Goal: Find specific page/section: Find specific page/section

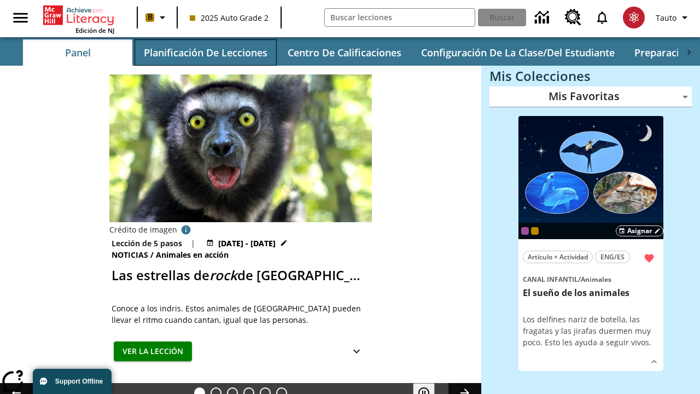
click at [205, 53] on button "Planificación de lecciones" at bounding box center [206, 52] width 142 height 26
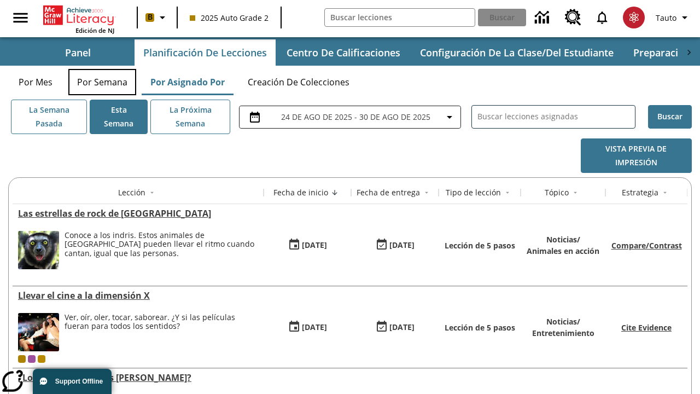
click at [102, 82] on button "Por semana" at bounding box center [102, 82] width 68 height 26
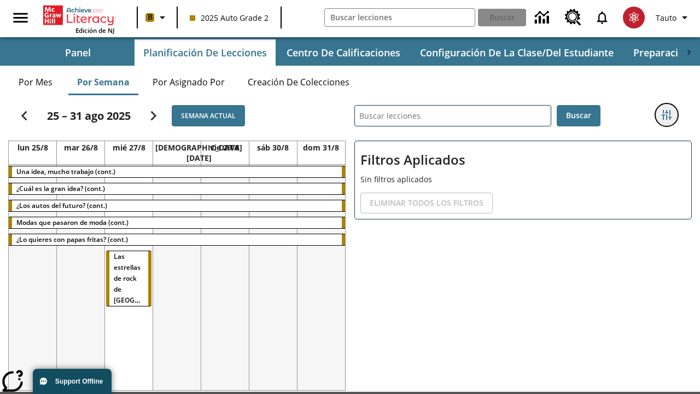
click at [666, 115] on icon "Menú lateral de filtros" at bounding box center [667, 115] width 10 height 10
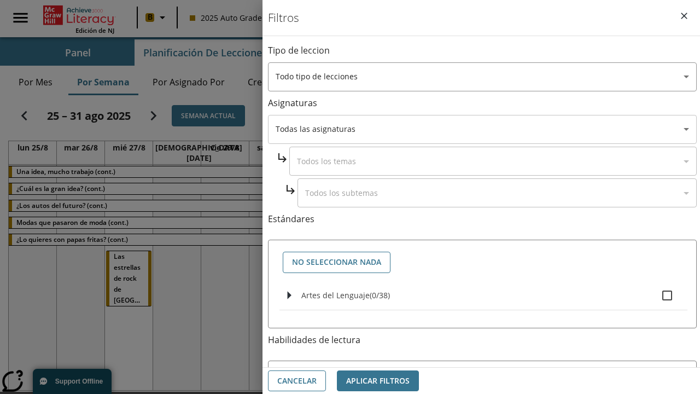
click at [483, 129] on body "Saltar al contenido principal Edición de NJ B 2025 Auto Grade 2 Buscar 0 Tauto …" at bounding box center [350, 231] width 700 height 462
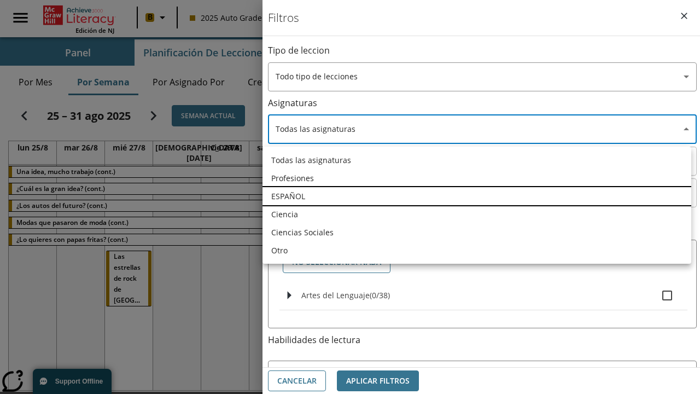
click at [477, 196] on li "ESPAÑOL" at bounding box center [477, 196] width 429 height 18
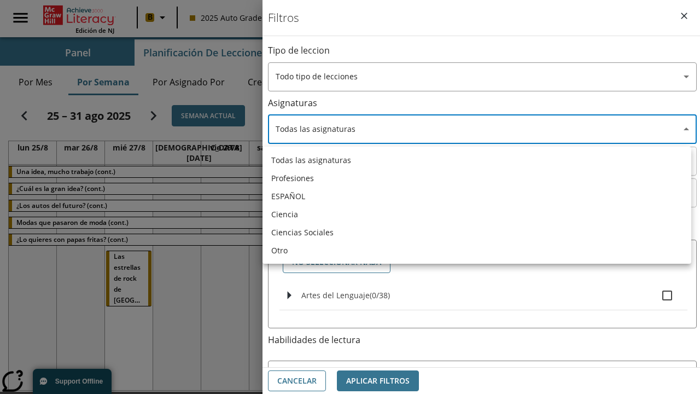
type input "1"
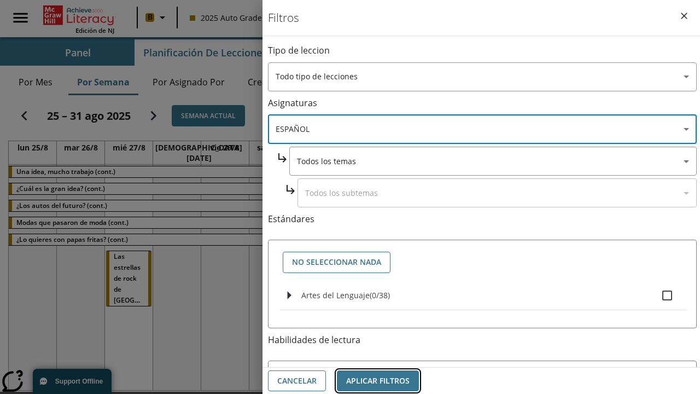
click at [378, 380] on button "Aplicar Filtros" at bounding box center [378, 380] width 82 height 21
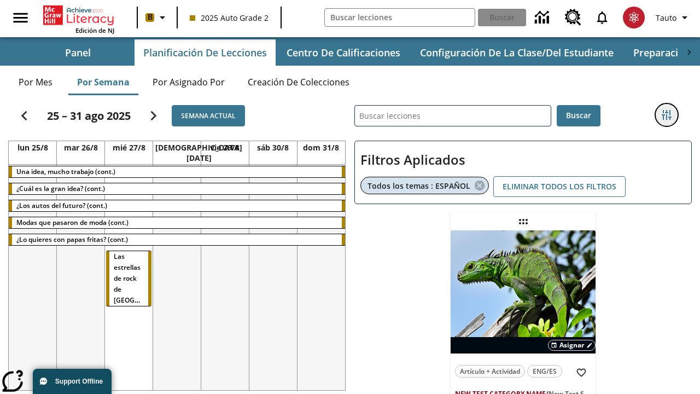
click at [666, 115] on icon "Menú lateral de filtros" at bounding box center [667, 115] width 10 height 10
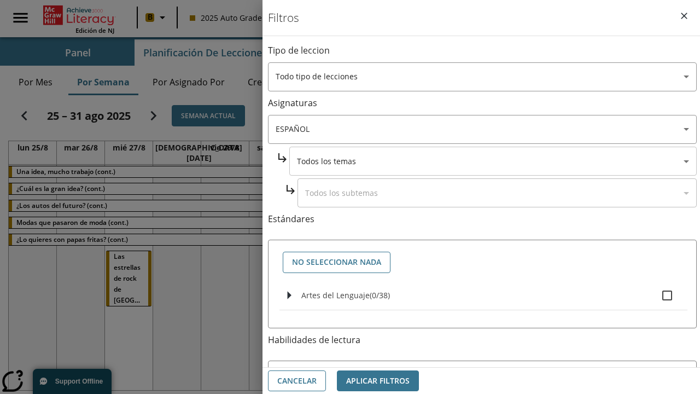
click at [493, 161] on body "Saltar al contenido principal Edición de NJ B 2025 Auto Grade 2 Buscar 0 Tauto …" at bounding box center [350, 283] width 700 height 566
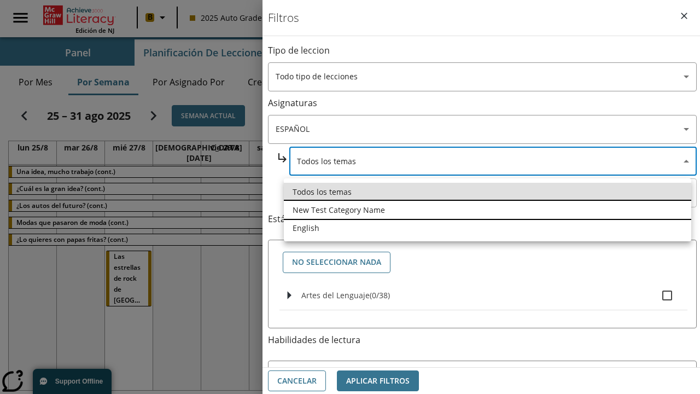
click at [488, 210] on li "New Test Category Name" at bounding box center [488, 210] width 408 height 18
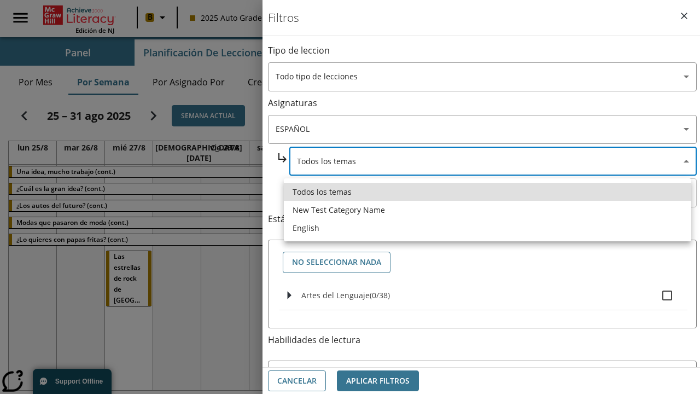
type input "265"
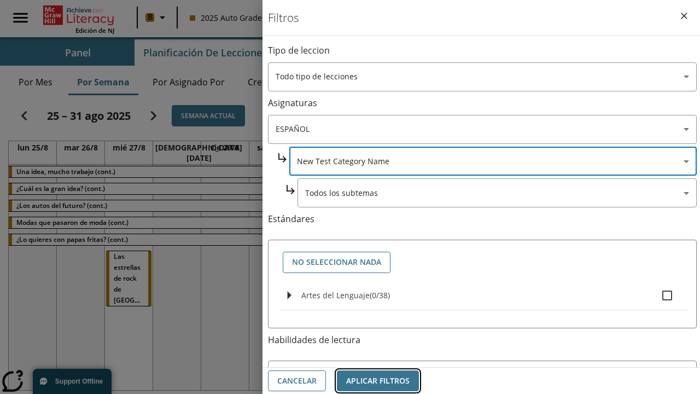
click at [378, 380] on button "Aplicar Filtros" at bounding box center [378, 380] width 82 height 21
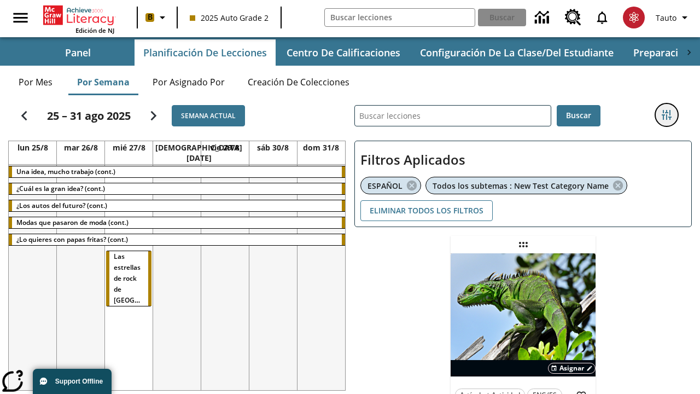
click at [666, 115] on icon "Menú lateral de filtros" at bounding box center [667, 115] width 10 height 10
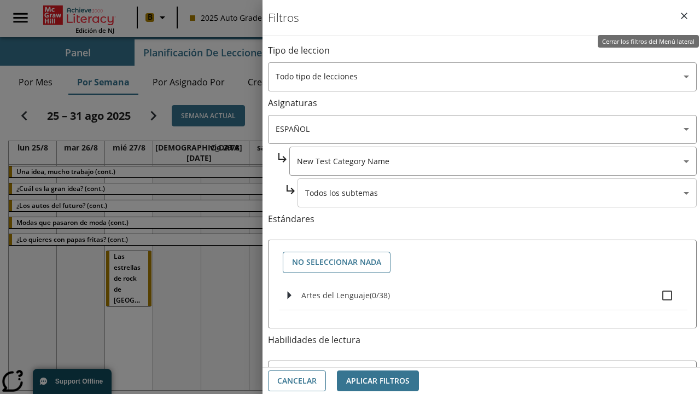
click at [497, 193] on body "Saltar al contenido principal Edición de NJ B 2025 Auto Grade 2 Buscar 0 Tauto …" at bounding box center [350, 294] width 700 height 589
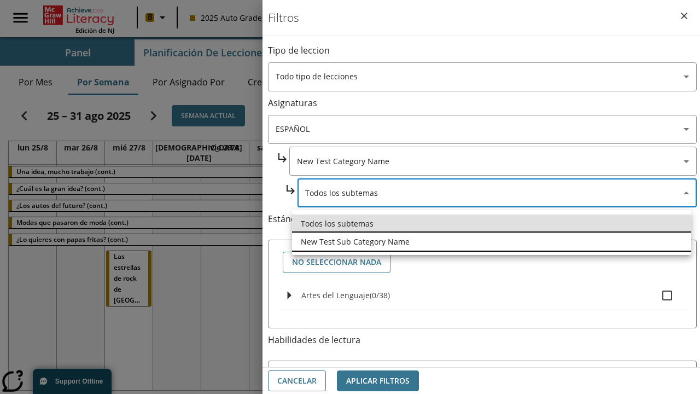
click at [492, 241] on li "New Test Sub Category Name" at bounding box center [491, 242] width 399 height 18
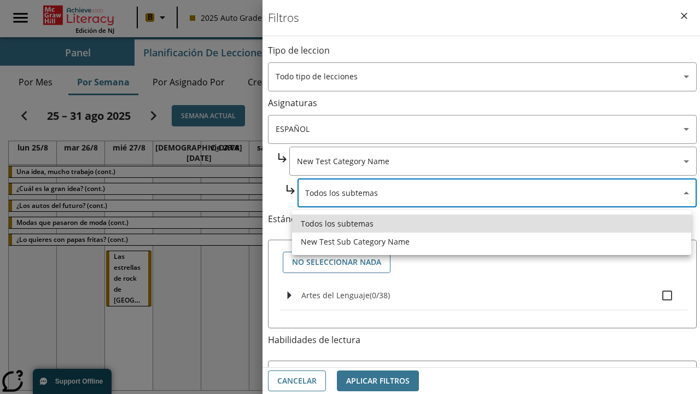
type input "2232"
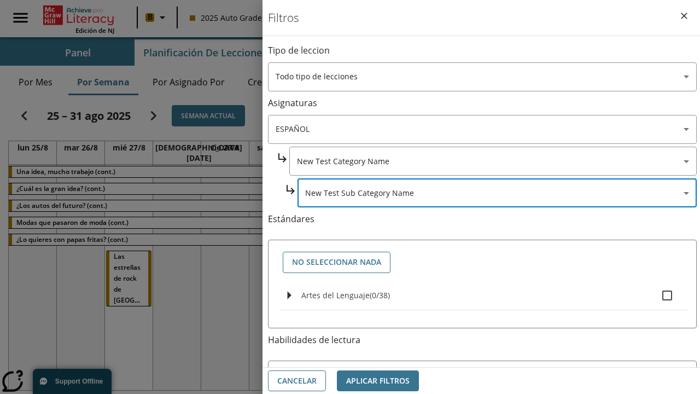
click at [378, 380] on button "Aplicar Filtros" at bounding box center [378, 380] width 82 height 21
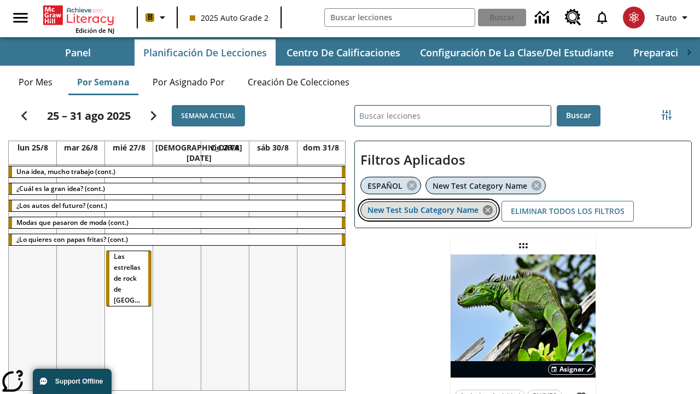
click at [488, 210] on icon "Eliminar New Test Sub Category Name el ítem seleccionado del filtro" at bounding box center [488, 210] width 12 height 12
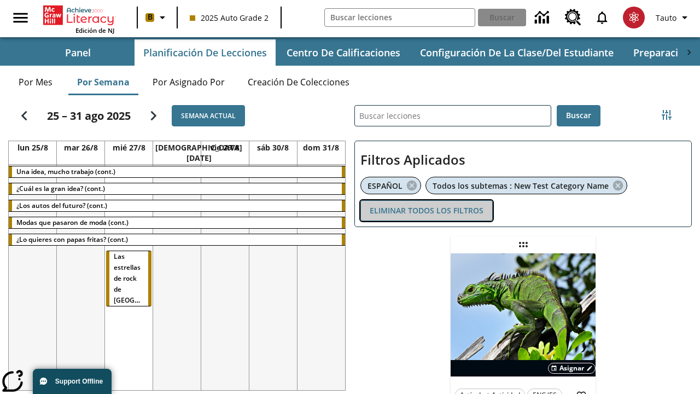
click at [427, 210] on button "Eliminar todos los filtros" at bounding box center [427, 210] width 132 height 21
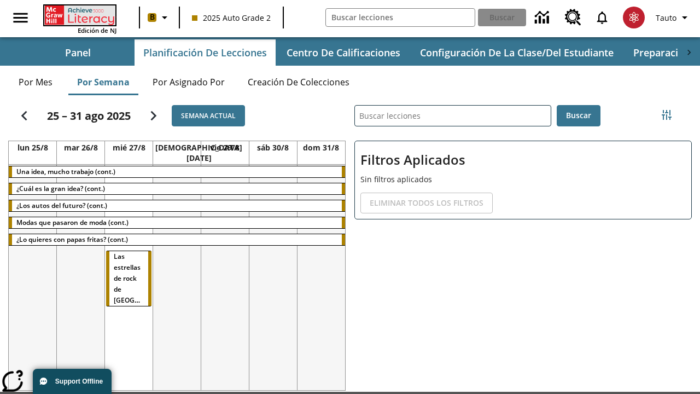
click at [79, 15] on icon "Portada" at bounding box center [80, 15] width 73 height 20
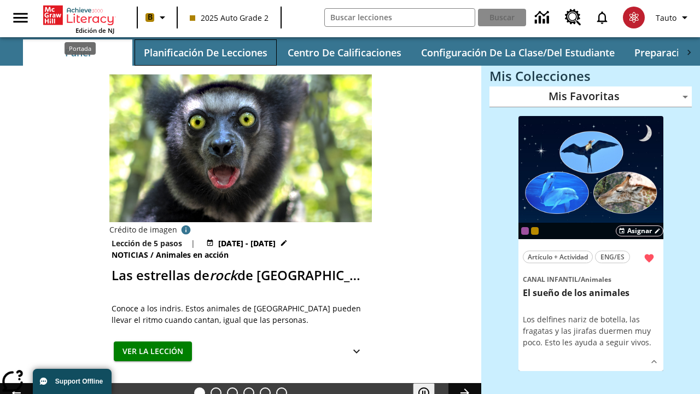
click at [205, 53] on button "Planificación de lecciones" at bounding box center [206, 52] width 142 height 26
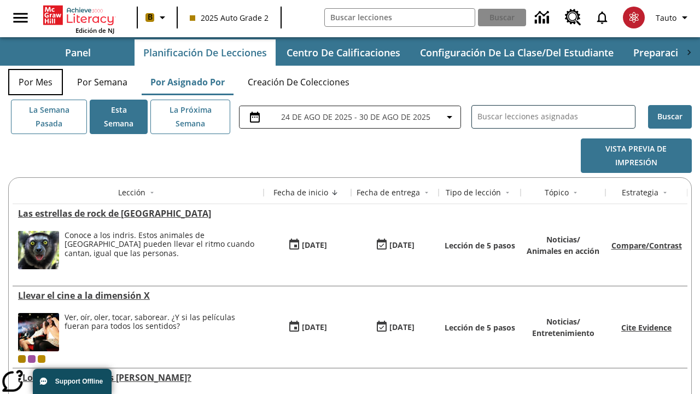
click at [36, 82] on button "Por mes" at bounding box center [35, 82] width 55 height 26
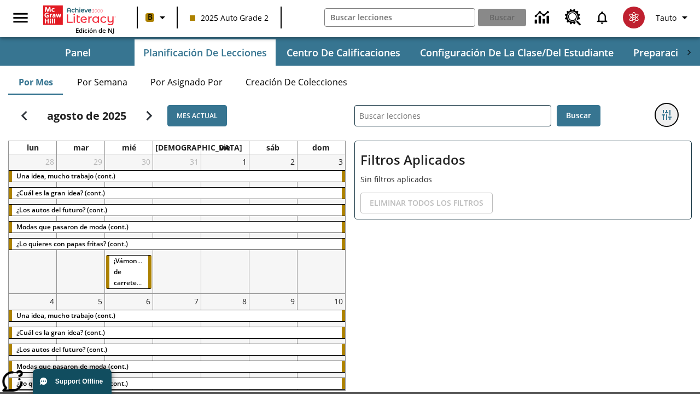
click at [666, 115] on icon "Menú lateral de filtros" at bounding box center [667, 115] width 10 height 10
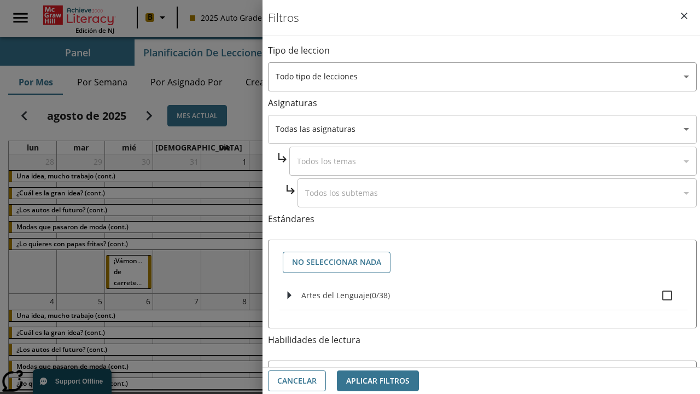
click at [483, 129] on body "Saltar al contenido principal Edición de NJ B 2025 Auto Grade 2 Buscar 0 Tauto …" at bounding box center [350, 231] width 700 height 462
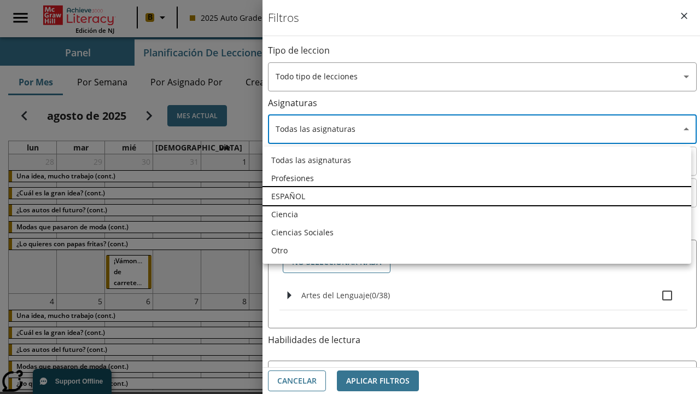
click at [477, 196] on li "ESPAÑOL" at bounding box center [477, 196] width 429 height 18
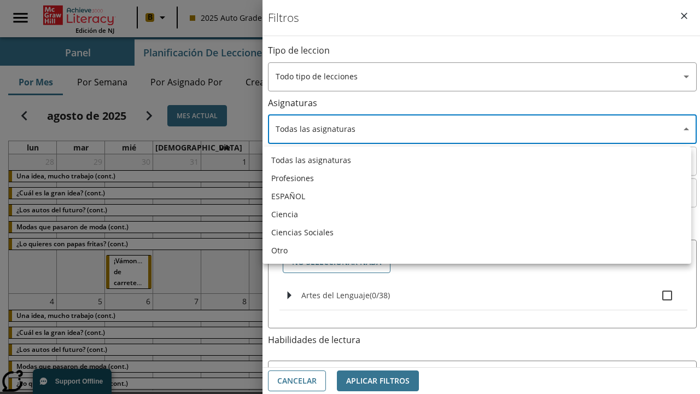
type input "1"
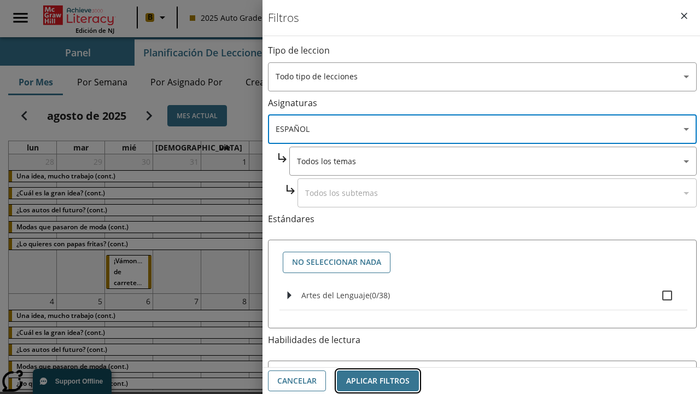
click at [378, 380] on button "Aplicar Filtros" at bounding box center [378, 380] width 82 height 21
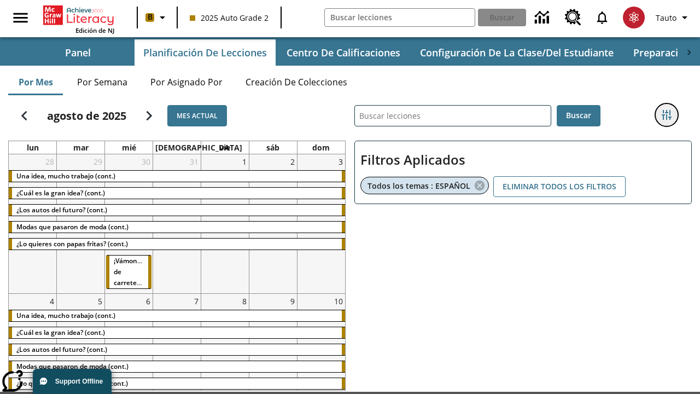
click at [666, 115] on icon "Menú lateral de filtros" at bounding box center [667, 115] width 10 height 10
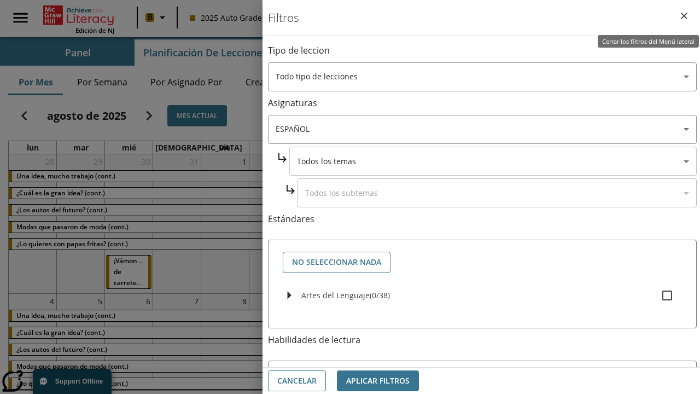
click at [493, 161] on body "Saltar al contenido principal Edición de NJ B 2025 Auto Grade 2 Buscar 0 Tauto …" at bounding box center [350, 283] width 700 height 566
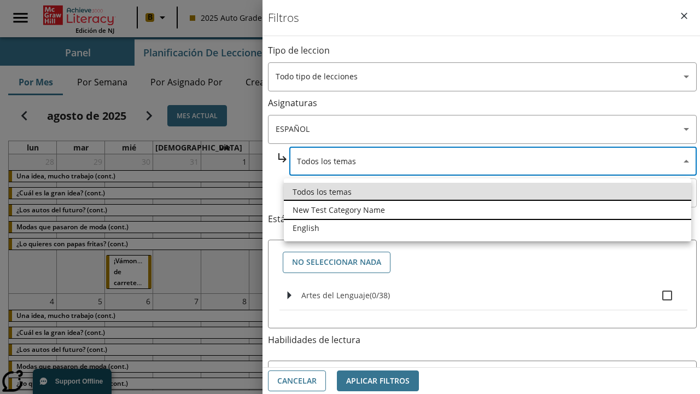
click at [488, 210] on li "New Test Category Name" at bounding box center [488, 210] width 408 height 18
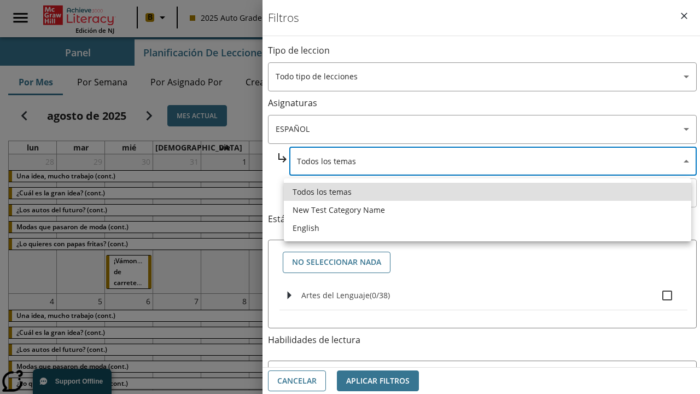
type input "265"
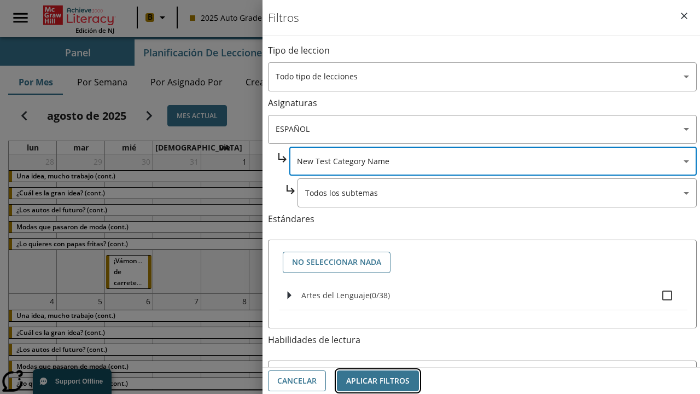
click at [378, 380] on button "Aplicar Filtros" at bounding box center [378, 380] width 82 height 21
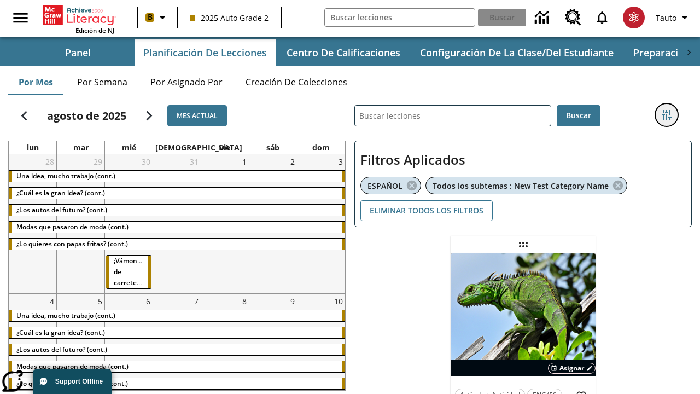
click at [666, 115] on icon "Menú lateral de filtros" at bounding box center [667, 115] width 10 height 10
